Goal: Task Accomplishment & Management: Use online tool/utility

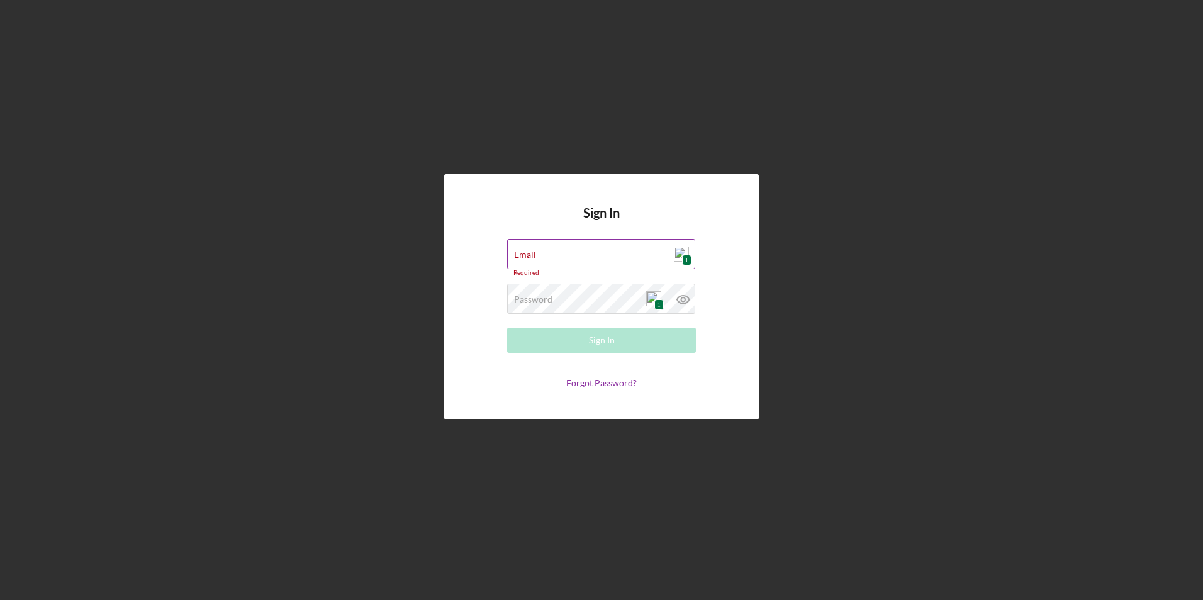
click at [678, 259] on img at bounding box center [681, 254] width 15 height 15
type input "[EMAIL_ADDRESS][DOMAIN_NAME]"
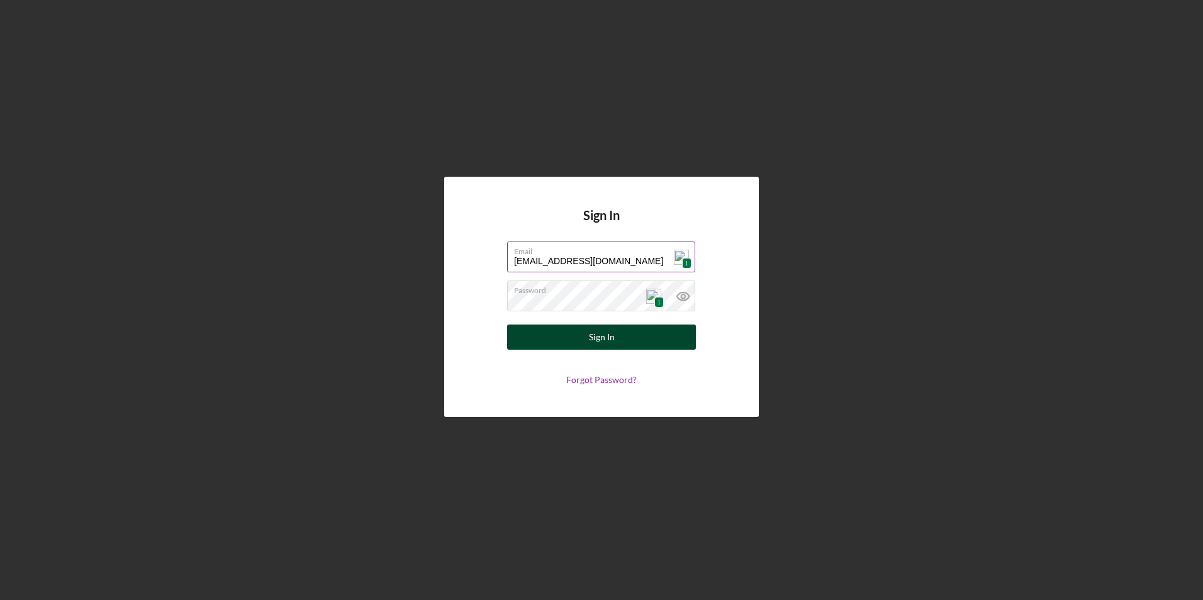
click at [598, 337] on div "Sign In" at bounding box center [602, 337] width 26 height 25
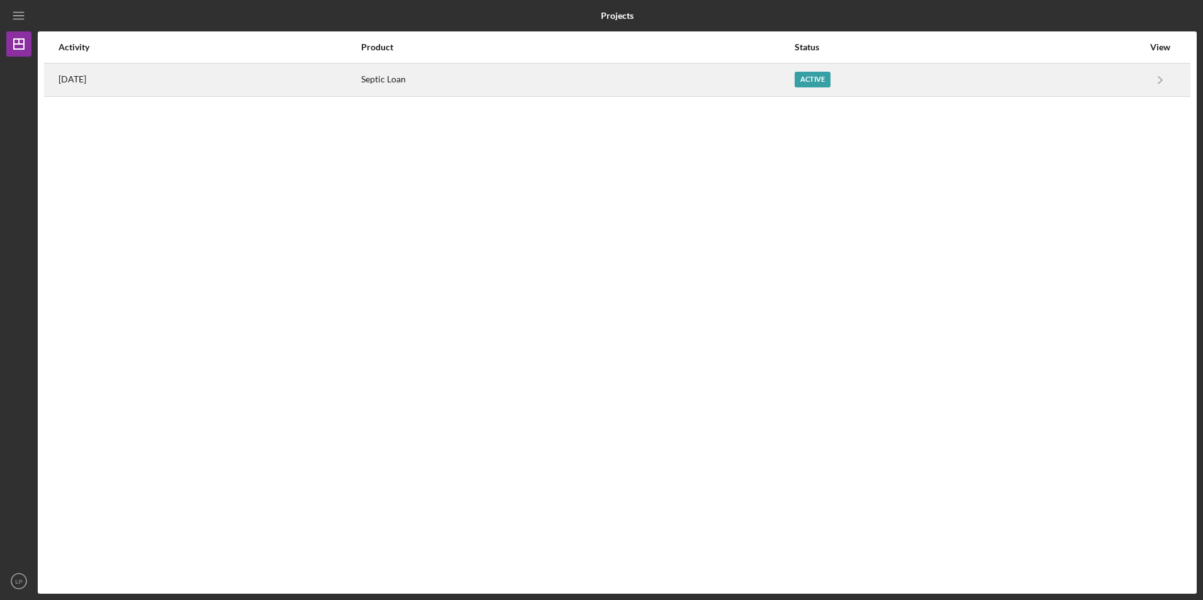
click at [831, 81] on div "Active" at bounding box center [813, 80] width 36 height 16
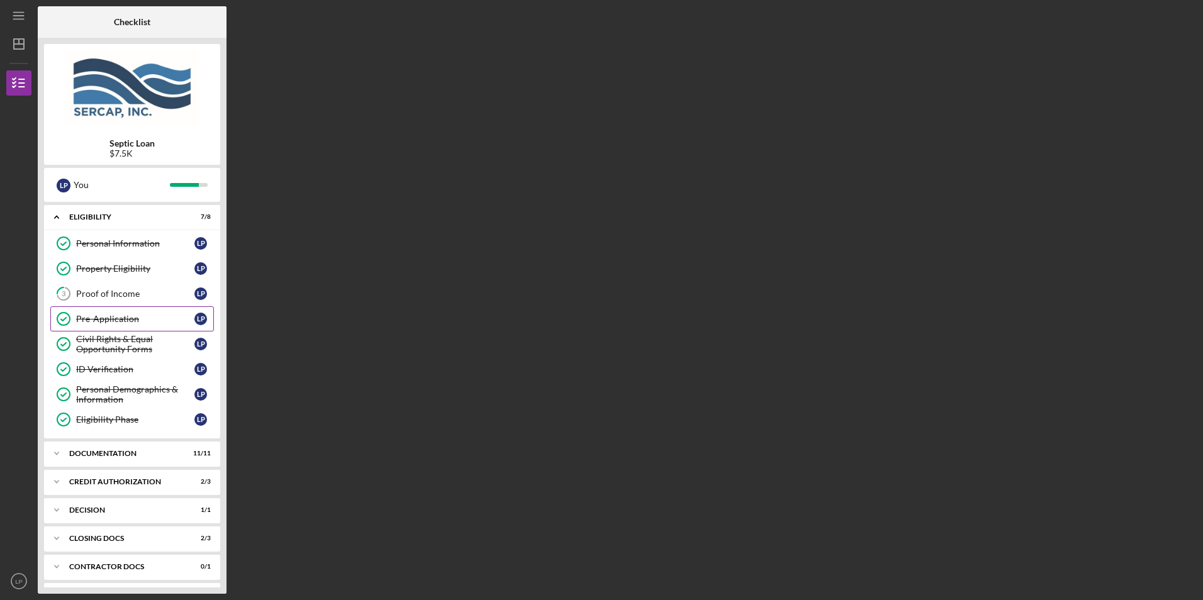
scroll to position [27, 0]
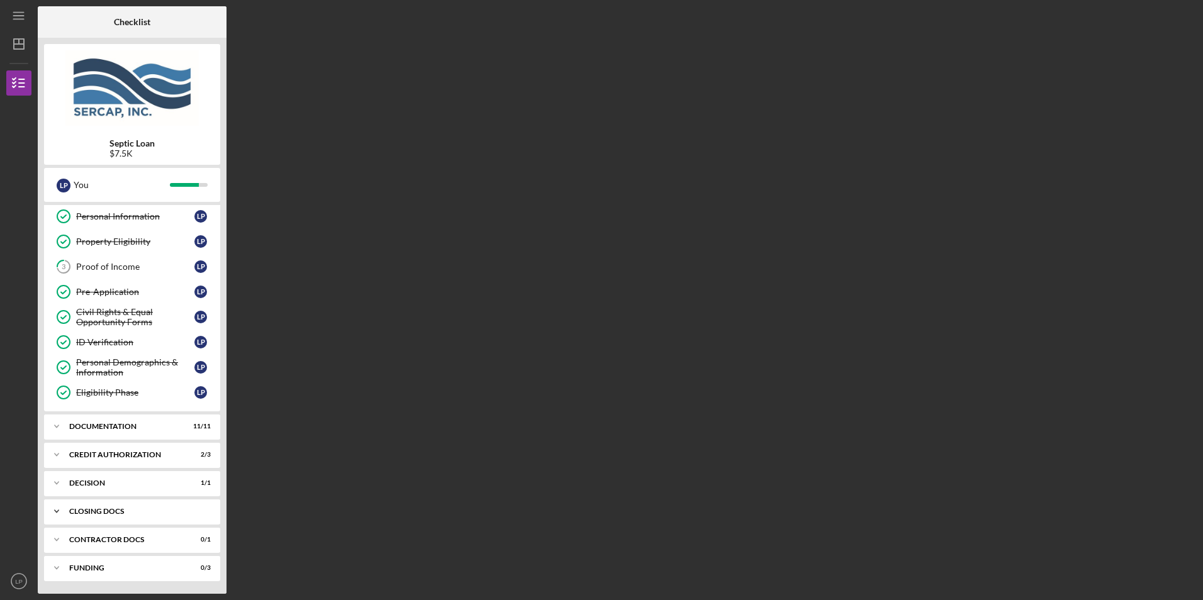
click at [123, 517] on div "Icon/Expander CLOSING DOCS 2 / 3" at bounding box center [132, 511] width 176 height 25
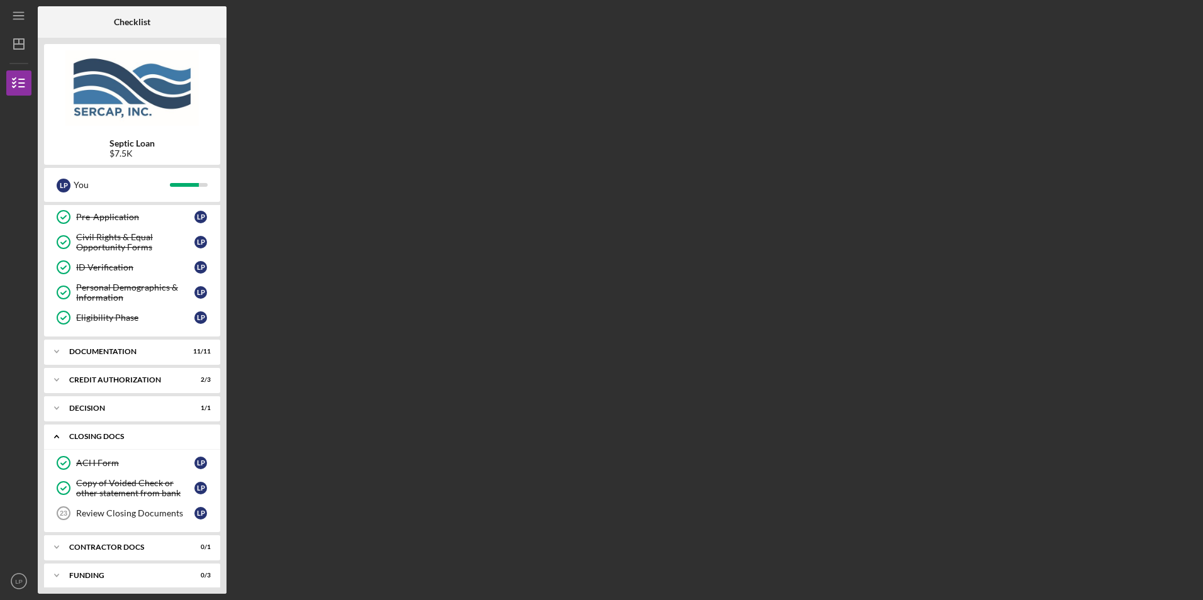
scroll to position [110, 0]
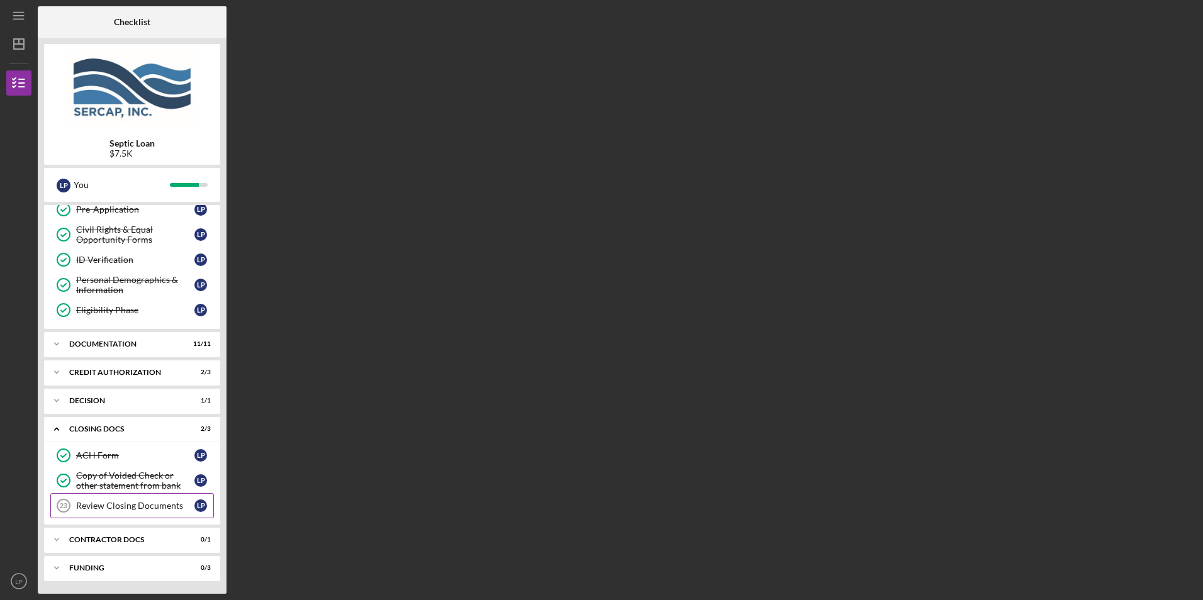
click at [133, 509] on div "Review Closing Documents" at bounding box center [135, 506] width 118 height 10
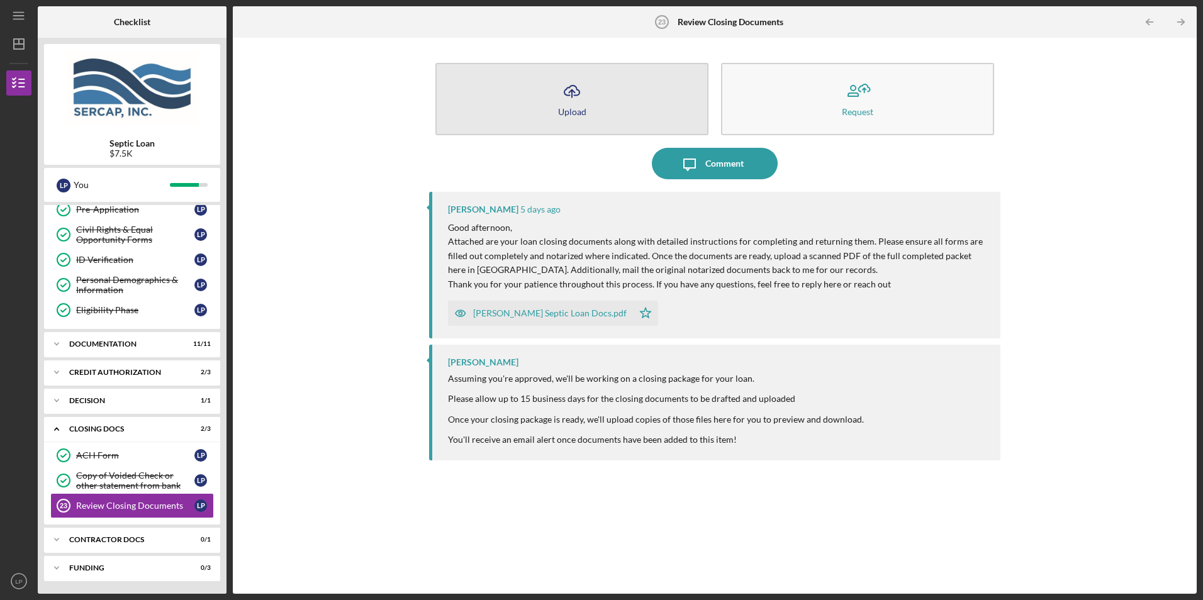
click at [578, 94] on icon "button" at bounding box center [572, 90] width 15 height 9
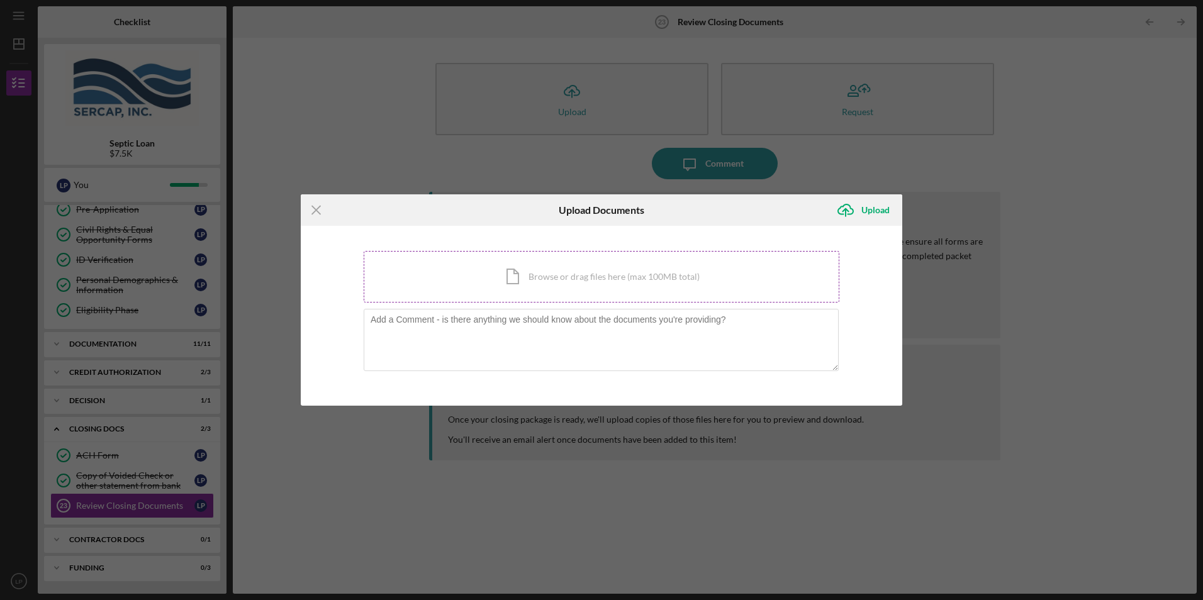
click at [565, 271] on div "Icon/Document Browse or drag files here (max 100MB total) Tap to choose files o…" at bounding box center [602, 277] width 476 height 52
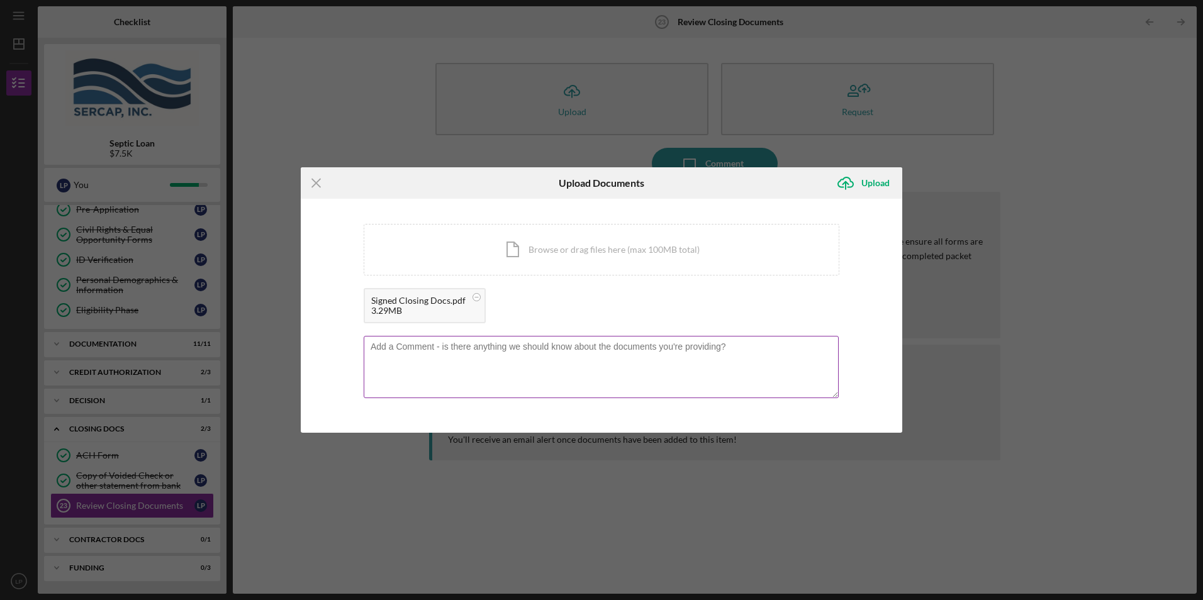
click at [470, 355] on textarea at bounding box center [601, 367] width 475 height 62
type textarea "What is the expected timeframe to complete this process?"
click at [878, 186] on div "Upload" at bounding box center [876, 183] width 28 height 25
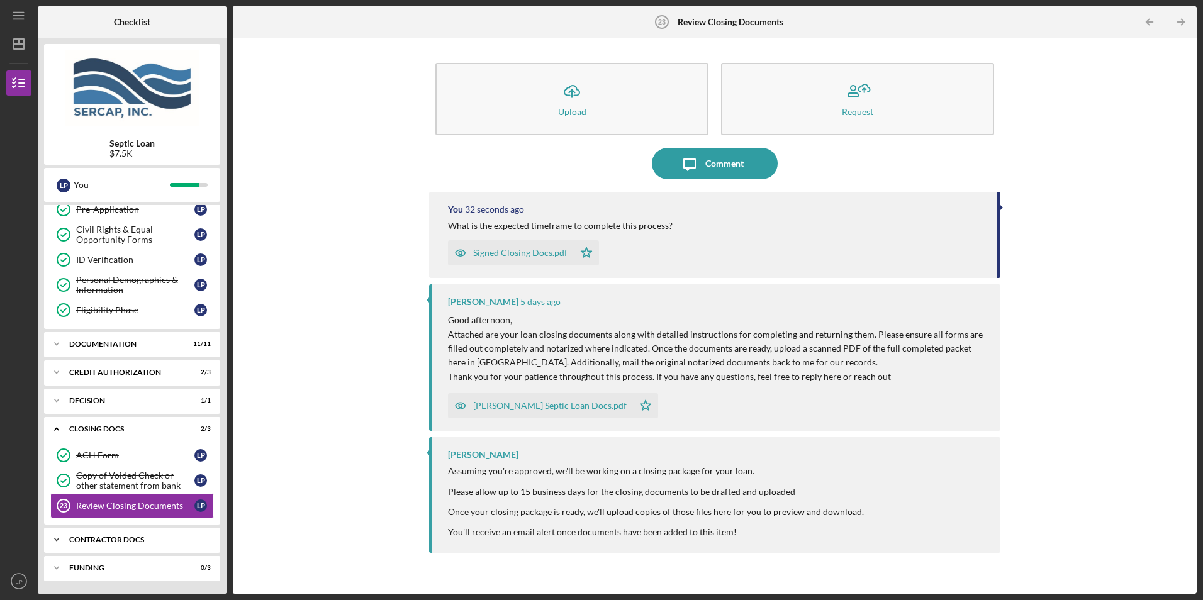
click at [125, 540] on div "Contractor Docs" at bounding box center [136, 540] width 135 height 8
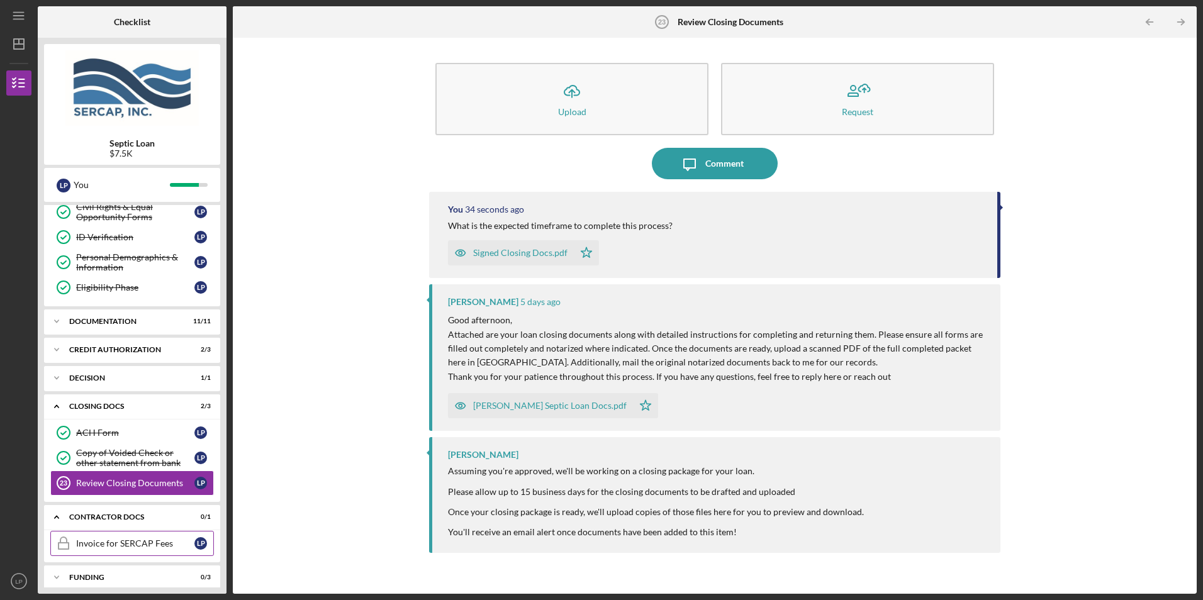
scroll to position [142, 0]
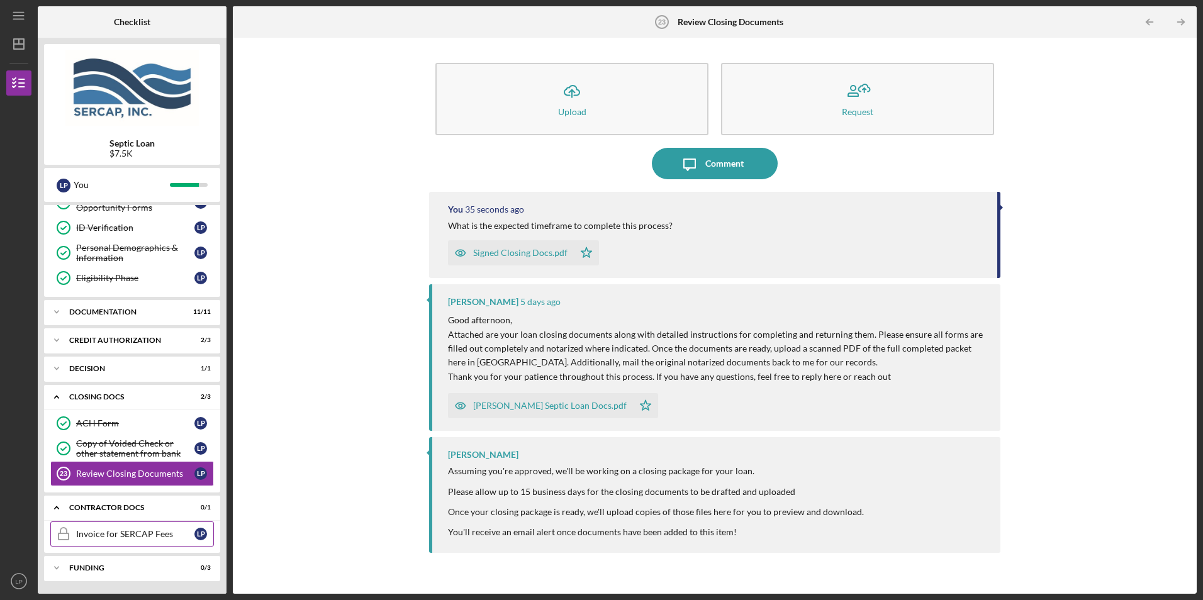
click at [131, 537] on div "Invoice for SERCAP Fees" at bounding box center [135, 534] width 118 height 10
